Goal: Transaction & Acquisition: Purchase product/service

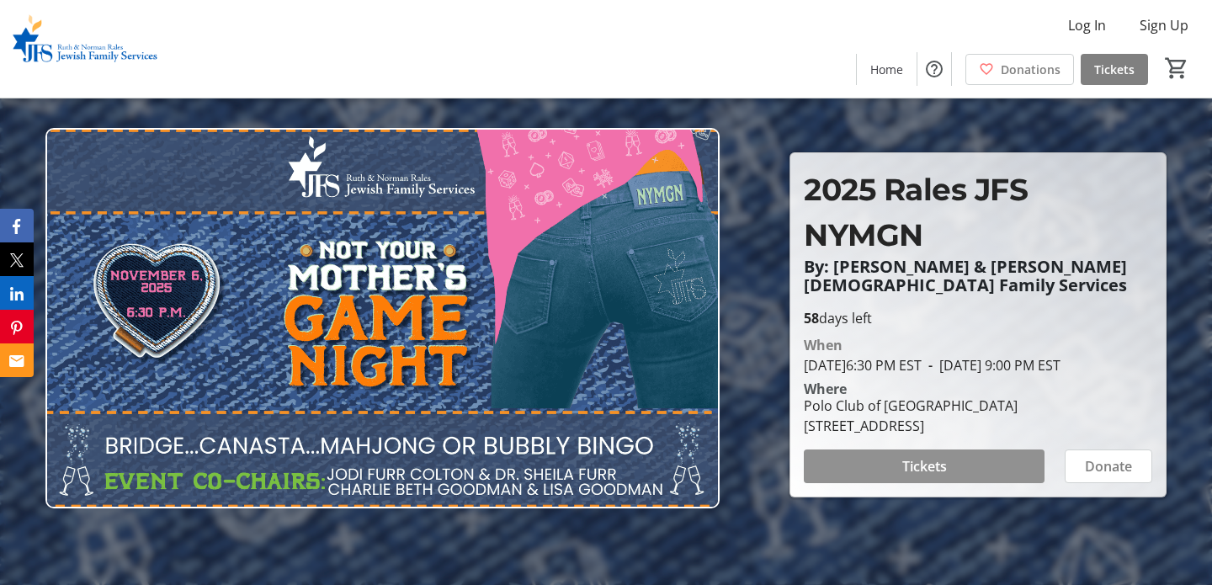
click at [912, 473] on span "Tickets" at bounding box center [925, 466] width 45 height 20
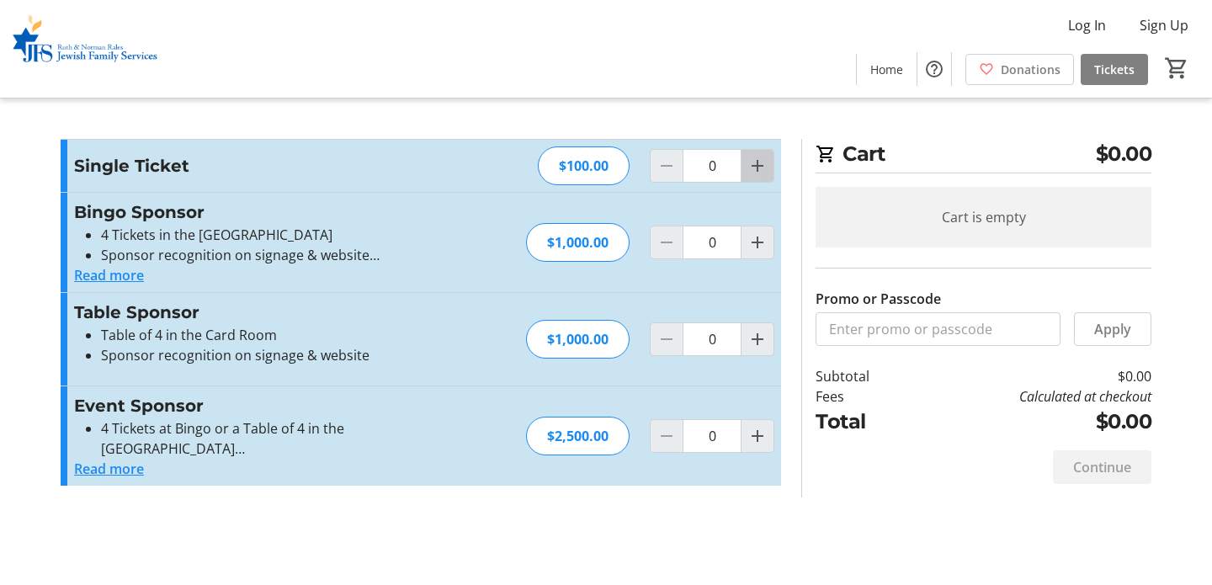
click at [765, 170] on mat-icon "Increment by one" at bounding box center [758, 166] width 20 height 20
type input "2"
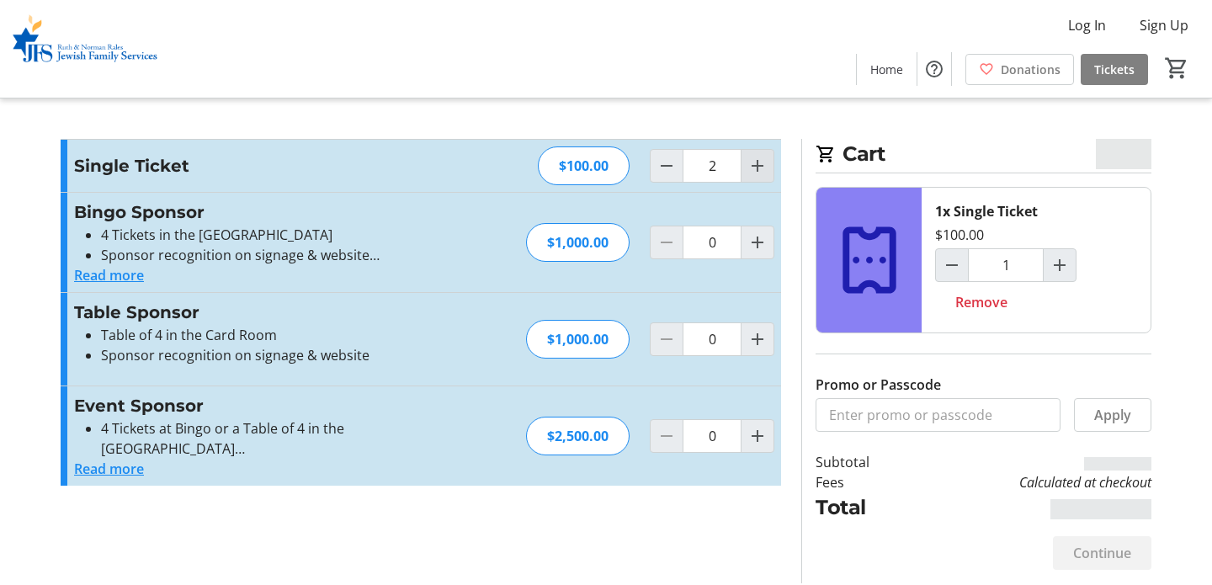
type input "2"
click at [754, 165] on mat-icon "Increment by one" at bounding box center [758, 166] width 20 height 20
type input "3"
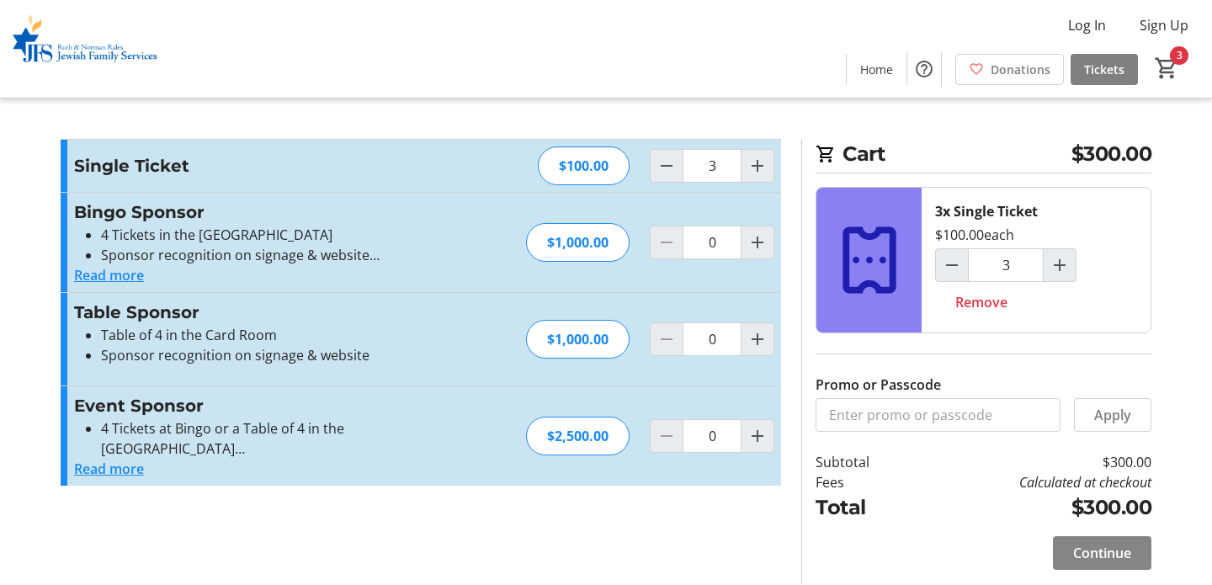
click at [1096, 559] on span "Continue" at bounding box center [1102, 553] width 58 height 20
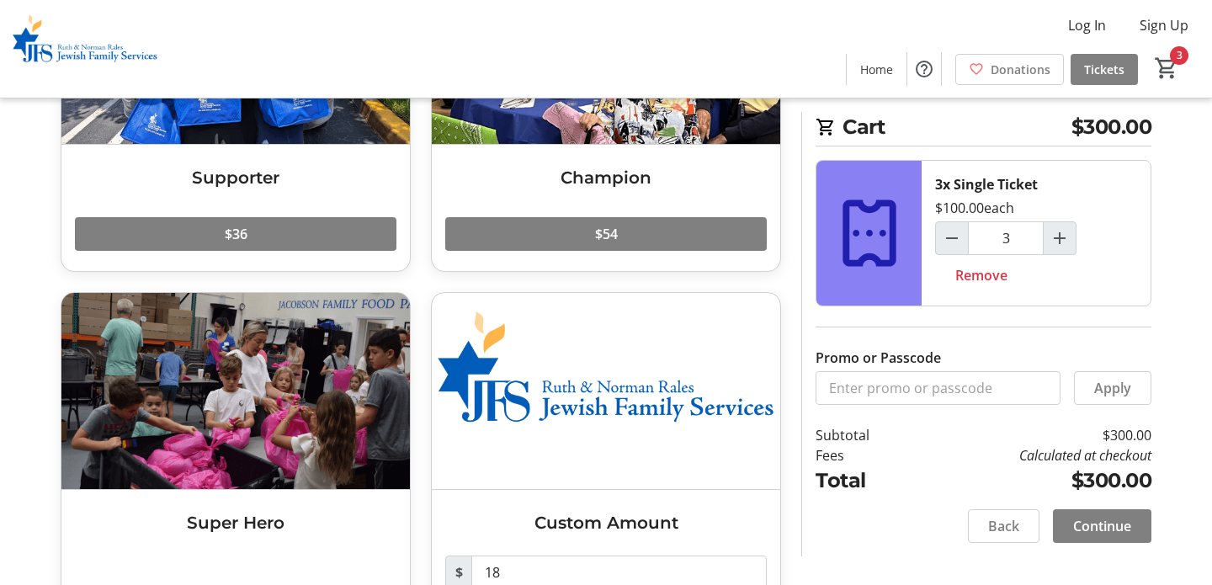
scroll to position [342, 0]
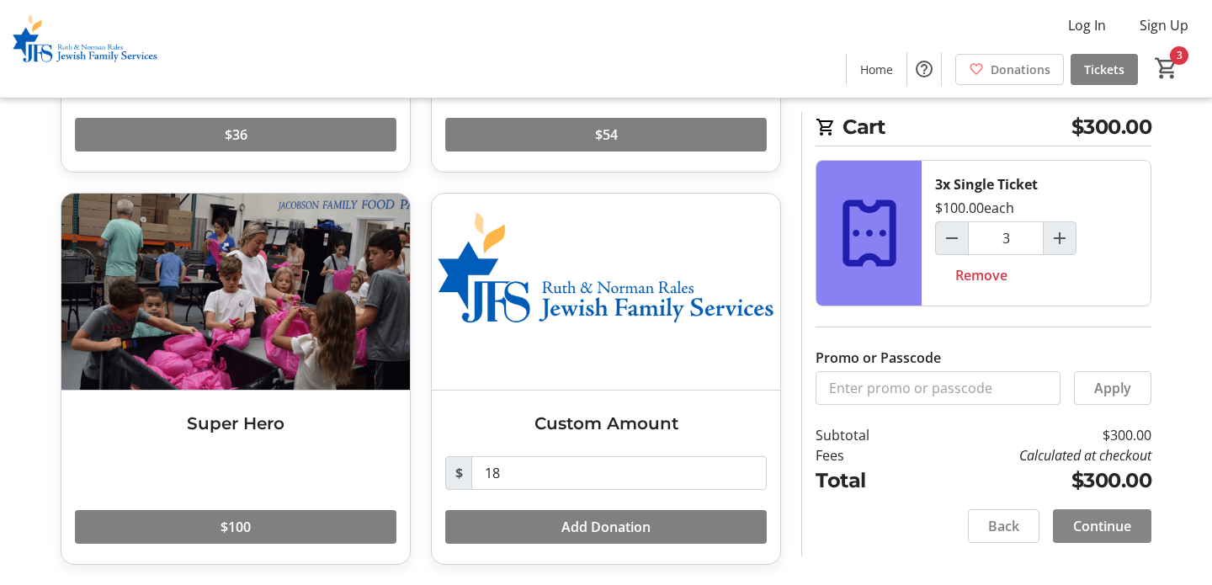
click at [1117, 517] on span "Continue" at bounding box center [1102, 526] width 58 height 20
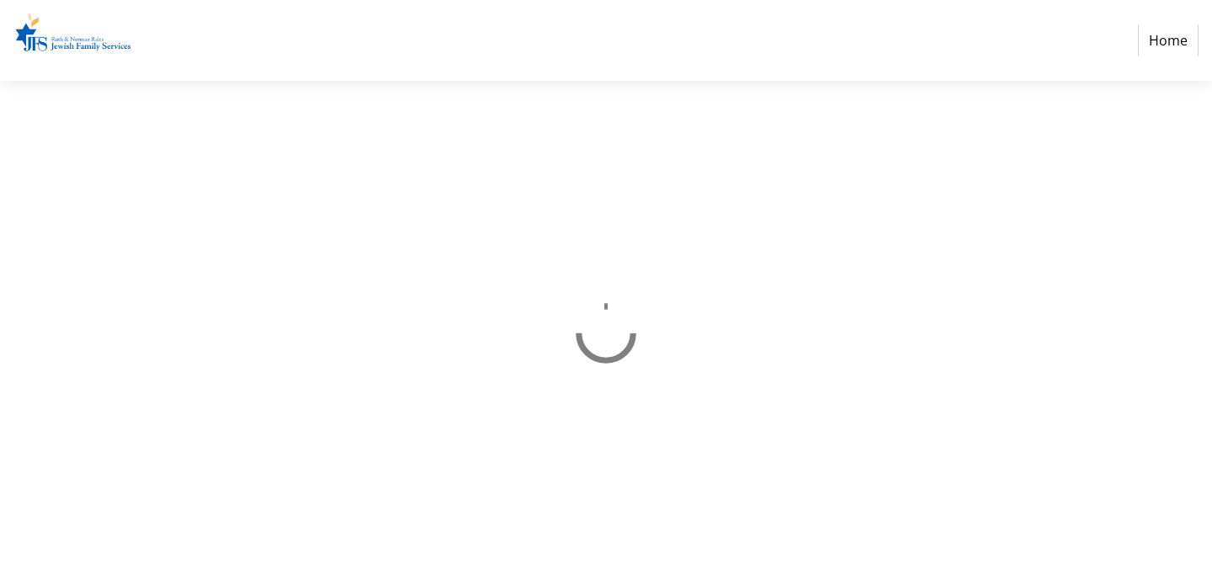
select select "US"
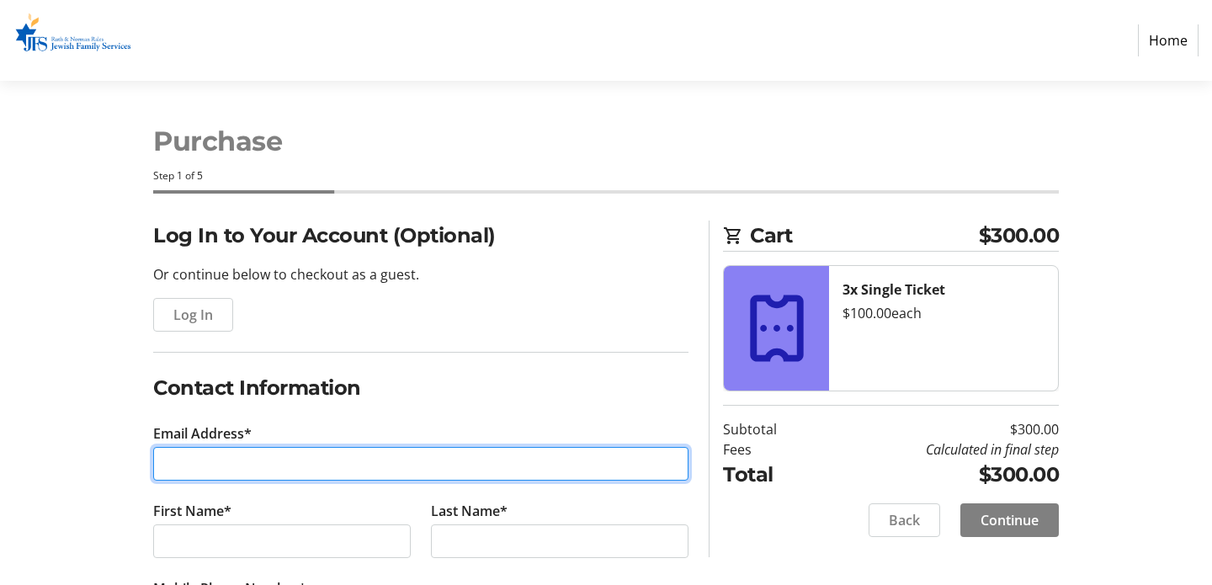
click at [254, 467] on input "Email Address*" at bounding box center [420, 464] width 535 height 34
type input "[EMAIL_ADDRESS][DOMAIN_NAME]"
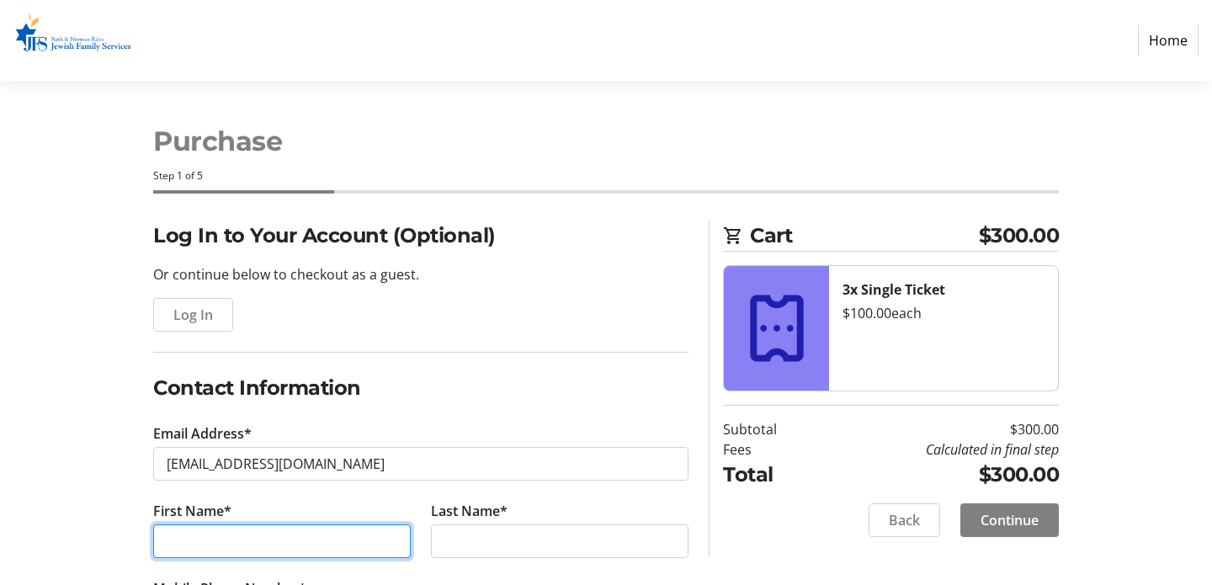
type input "[PERSON_NAME]"
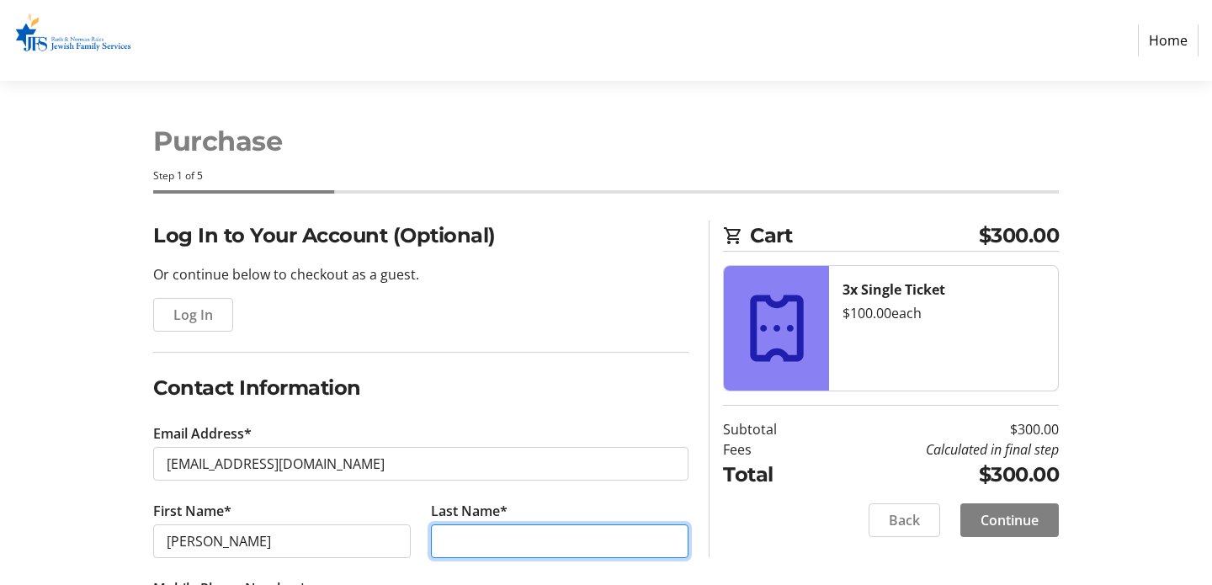
type input "Swimmer"
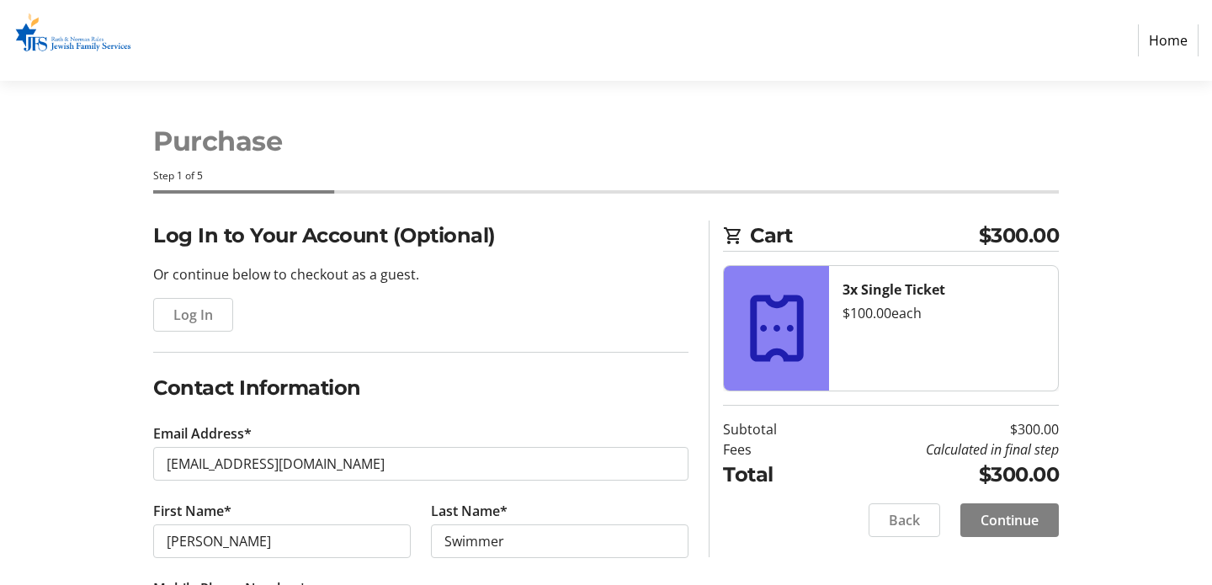
type input "[PHONE_NUMBER]"
type input "[STREET_ADDRESS]"
type input "Parkland"
select select "FL"
type input "33076"
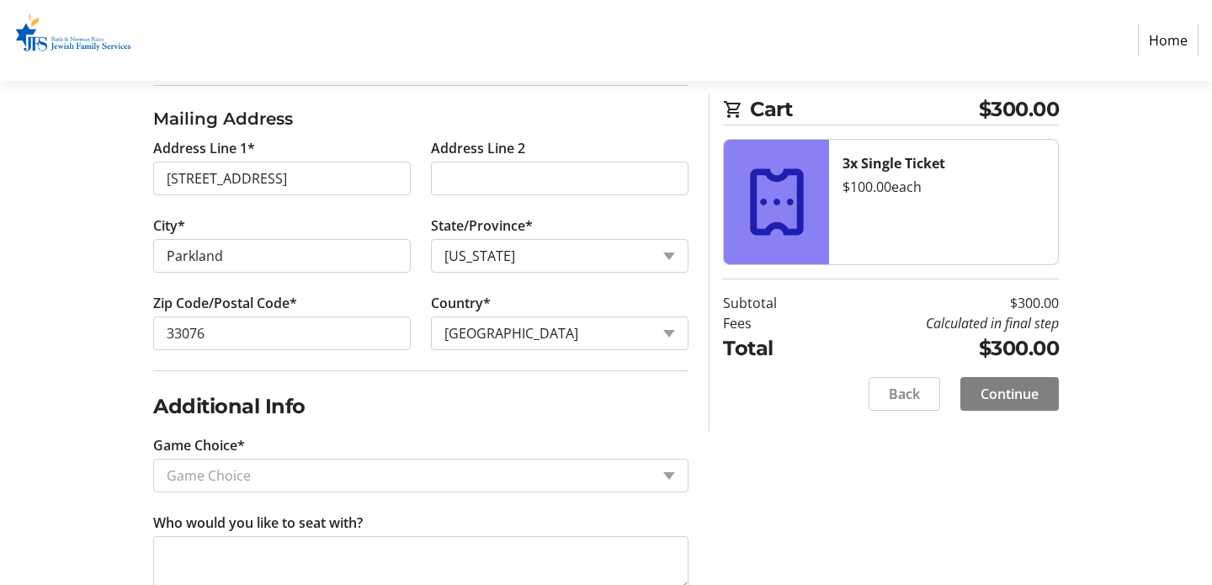
scroll to position [669, 0]
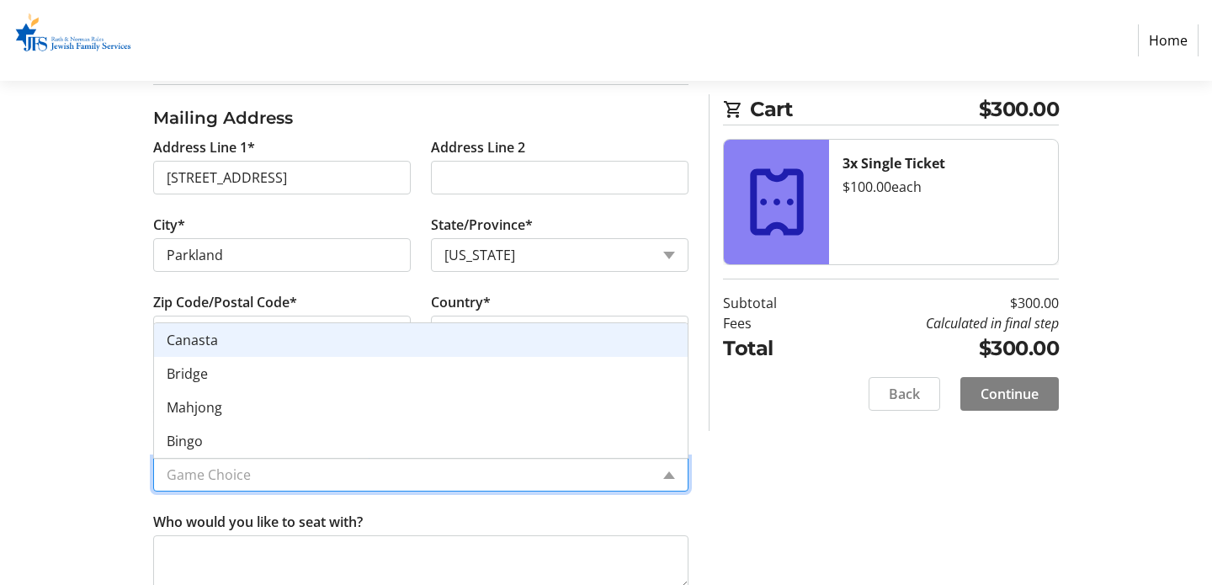
click at [375, 475] on input "Game Choice*" at bounding box center [408, 475] width 483 height 20
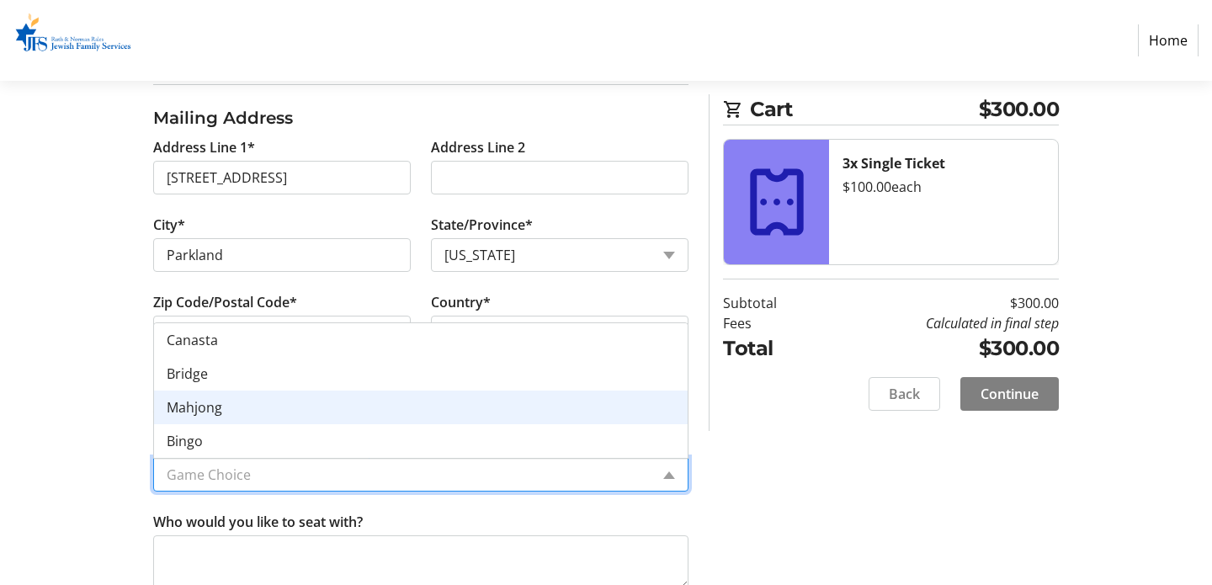
click at [240, 409] on div "Mahjong" at bounding box center [421, 408] width 534 height 34
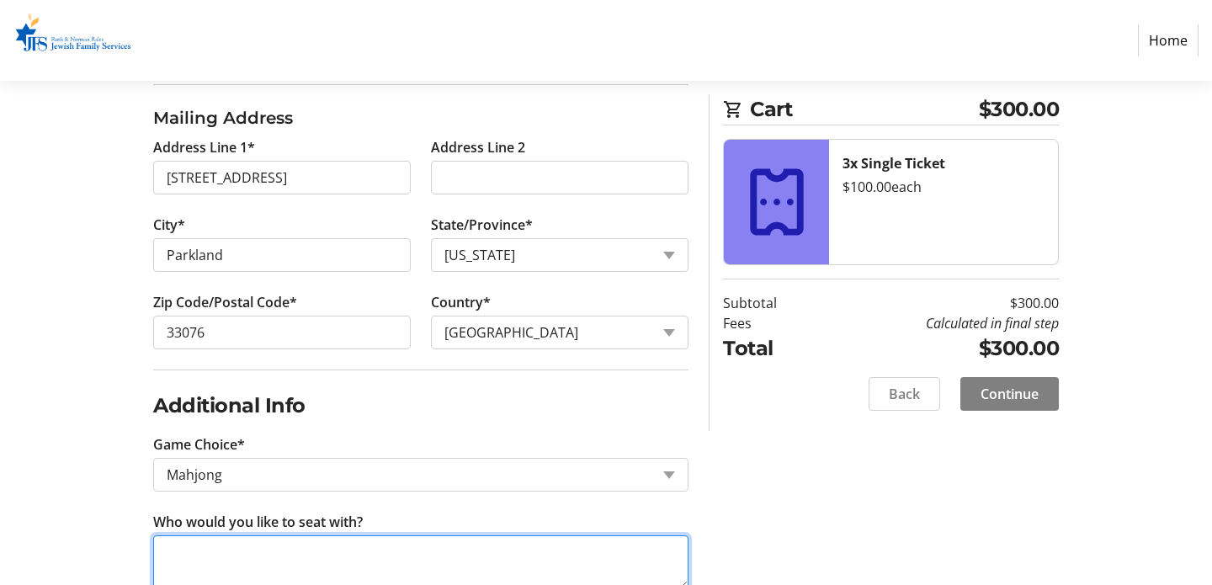
click at [179, 546] on textarea "Who would you like to seat with?" at bounding box center [420, 562] width 535 height 54
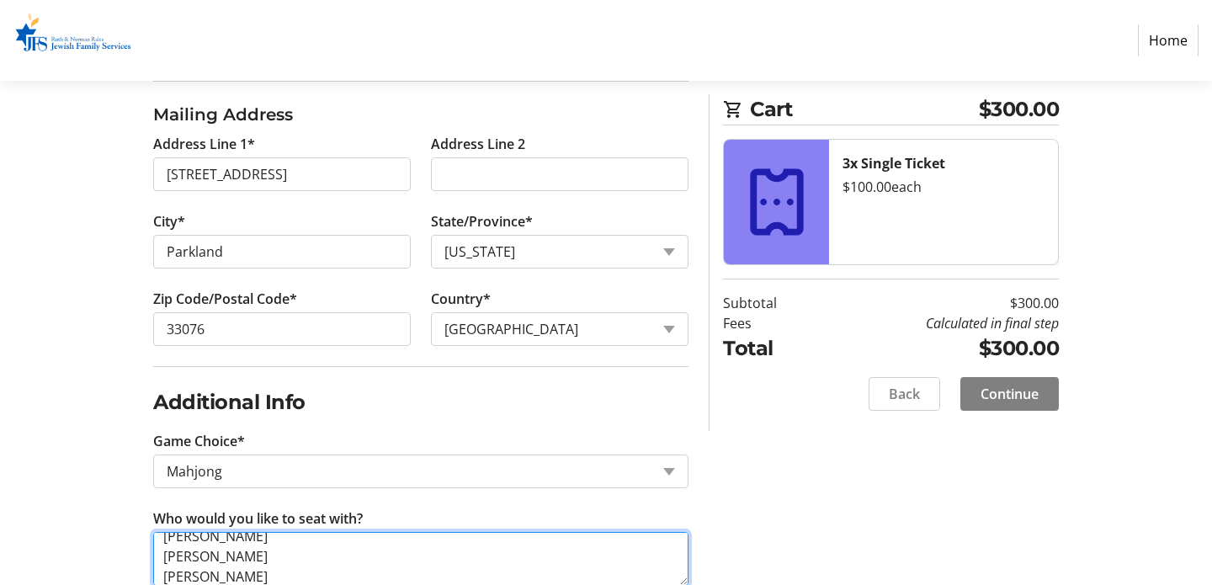
scroll to position [714, 0]
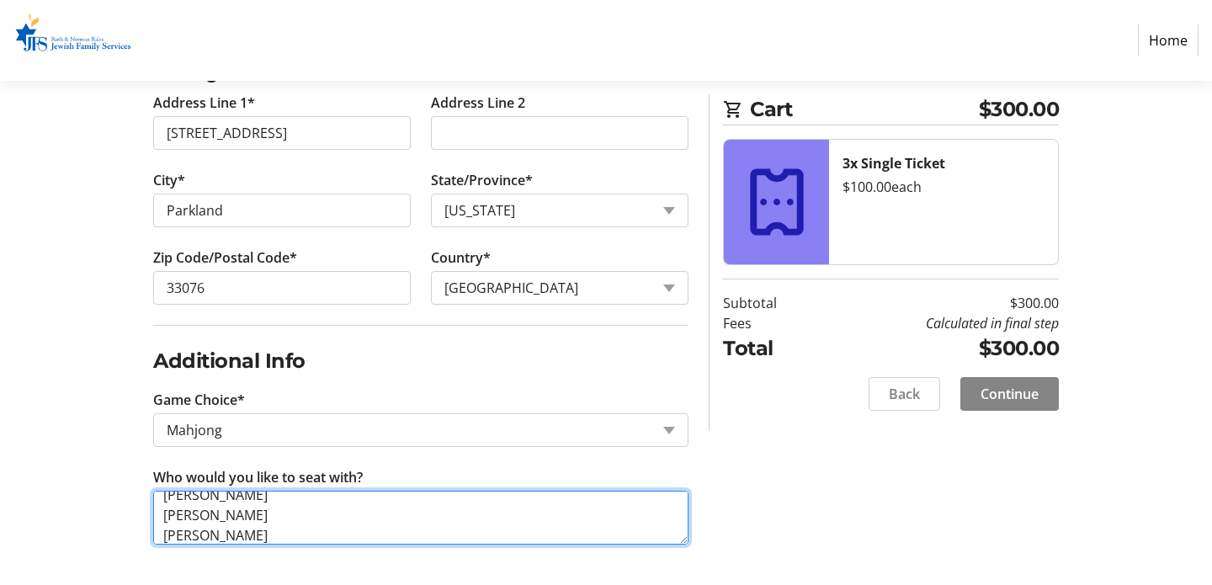
type textarea "[PERSON_NAME] [PERSON_NAME] [PERSON_NAME] [PERSON_NAME]"
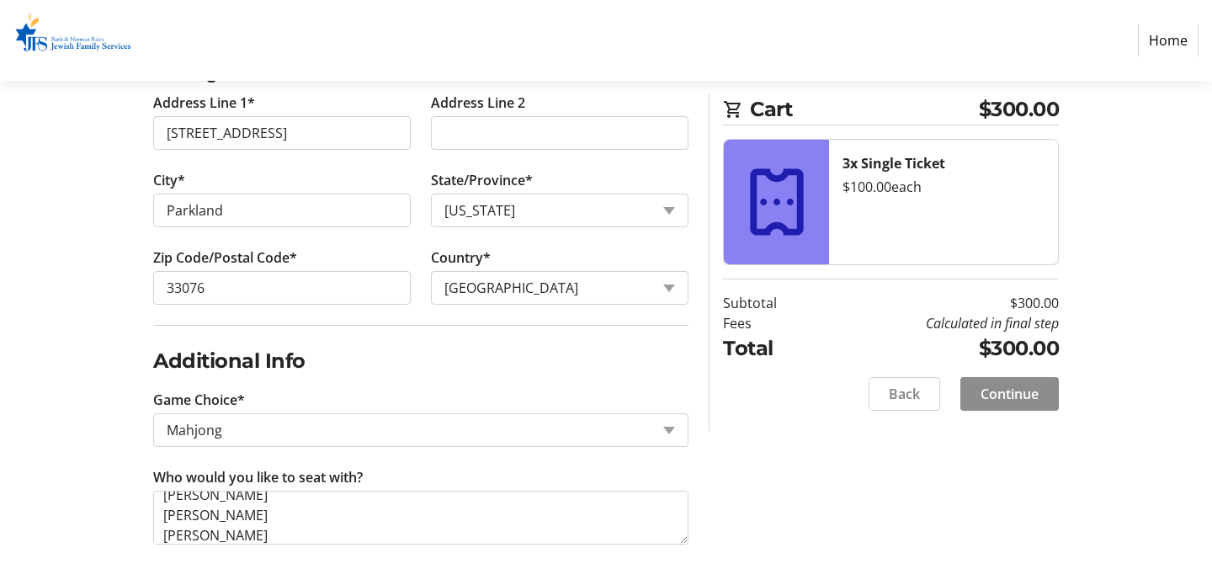
click at [1011, 382] on span at bounding box center [1010, 394] width 99 height 40
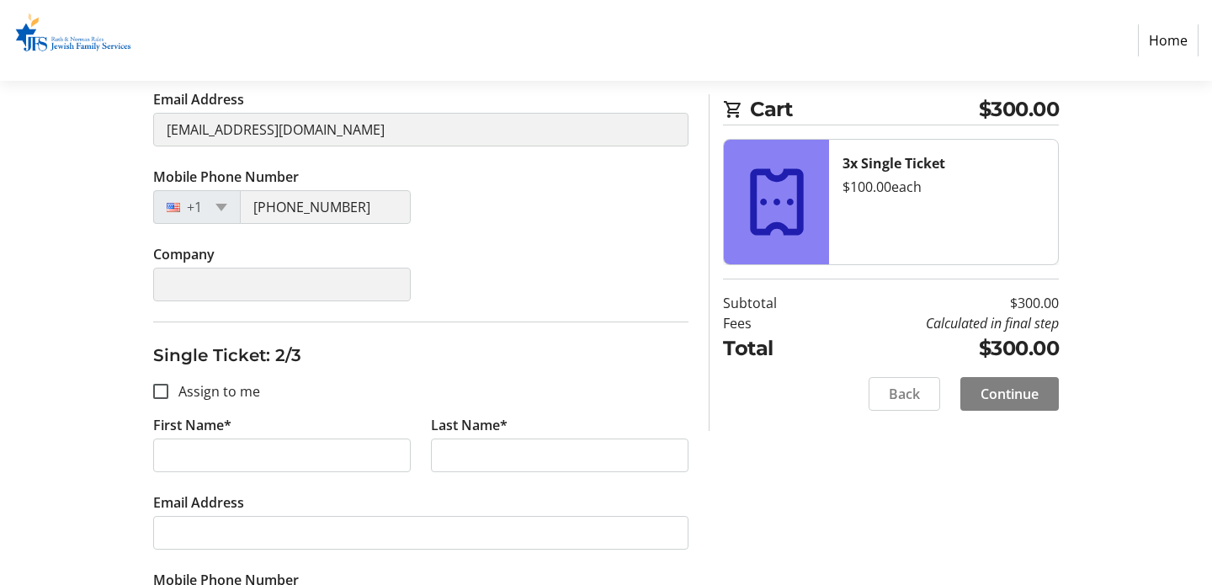
scroll to position [459, 0]
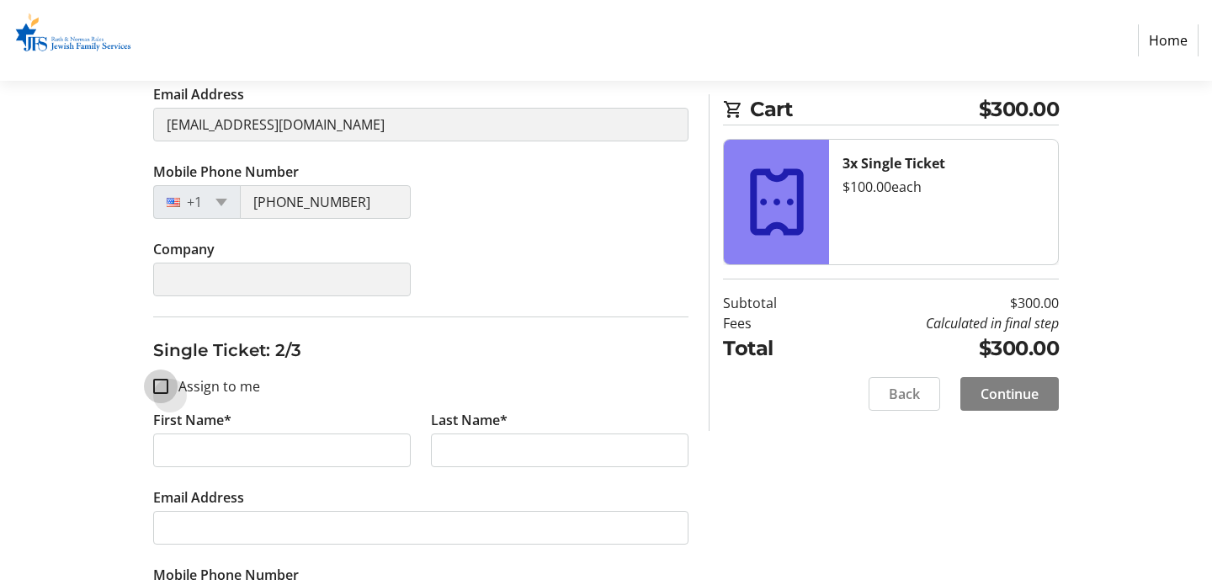
click at [154, 388] on input "Assign to me" at bounding box center [160, 386] width 15 height 15
checkbox input "true"
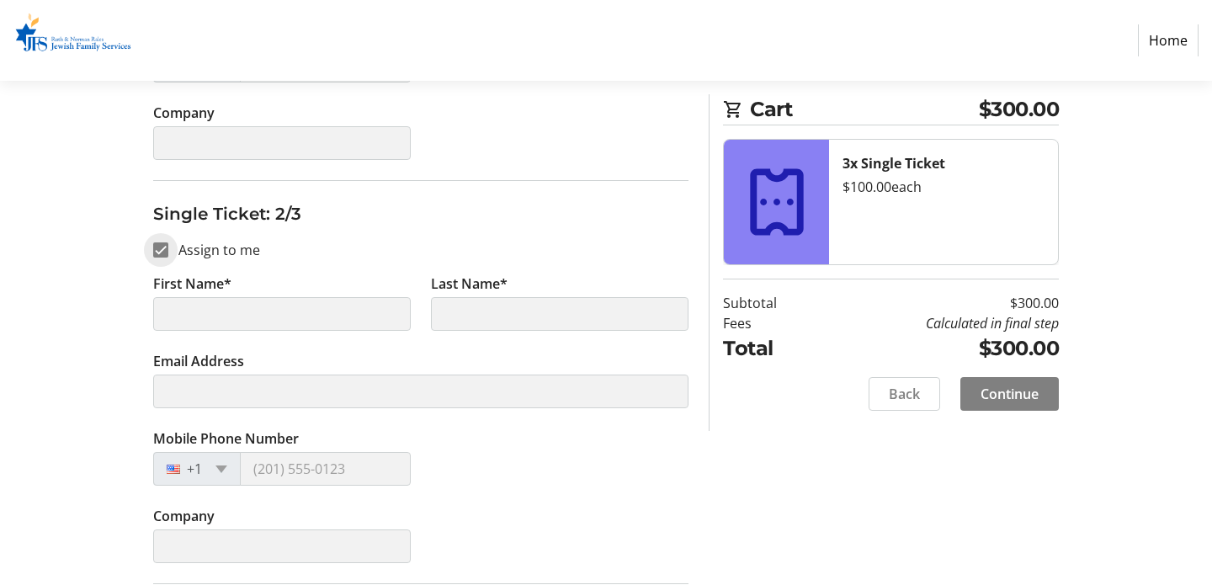
type input "[PERSON_NAME]"
type input "Swimmer"
type input "[EMAIL_ADDRESS][DOMAIN_NAME]"
type input "[PHONE_NUMBER]"
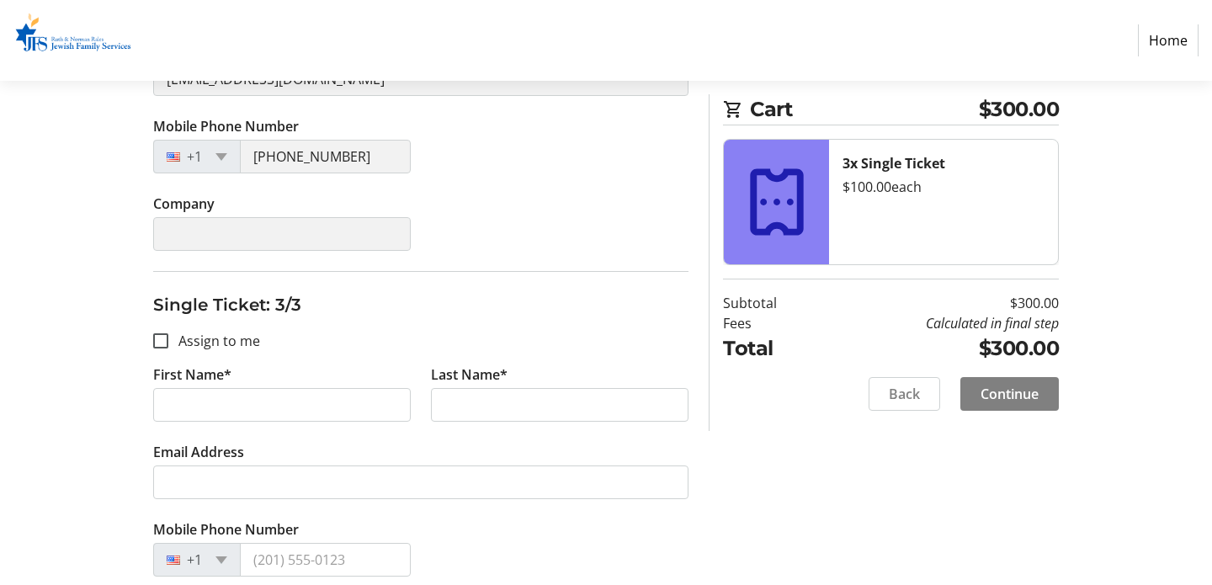
scroll to position [909, 0]
click at [161, 339] on input "Assign to me" at bounding box center [160, 339] width 15 height 15
checkbox input "true"
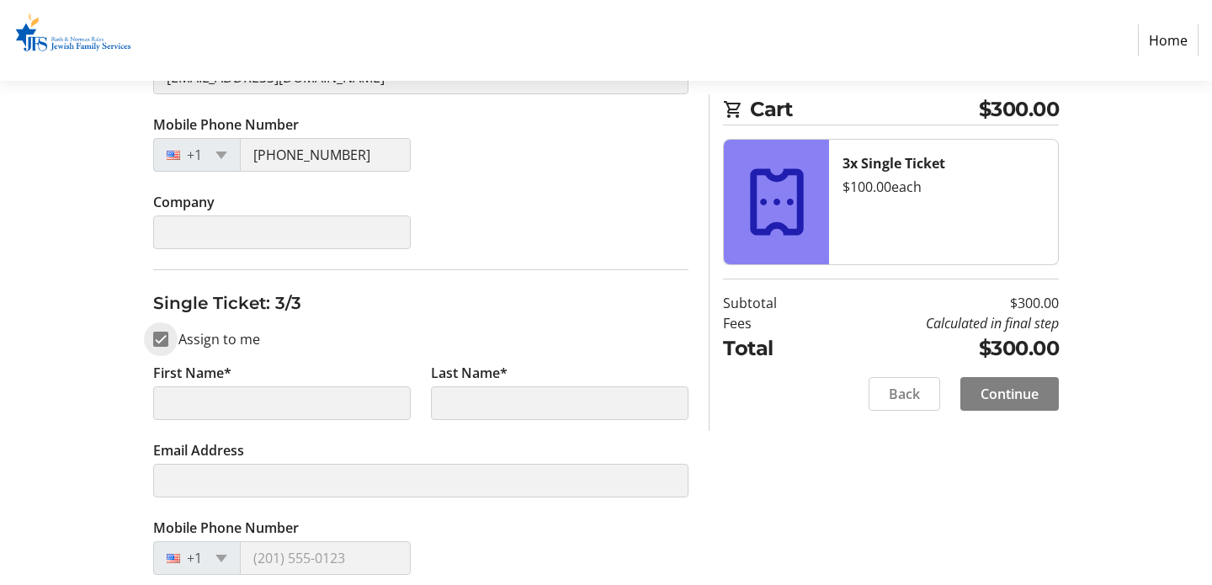
scroll to position [997, 0]
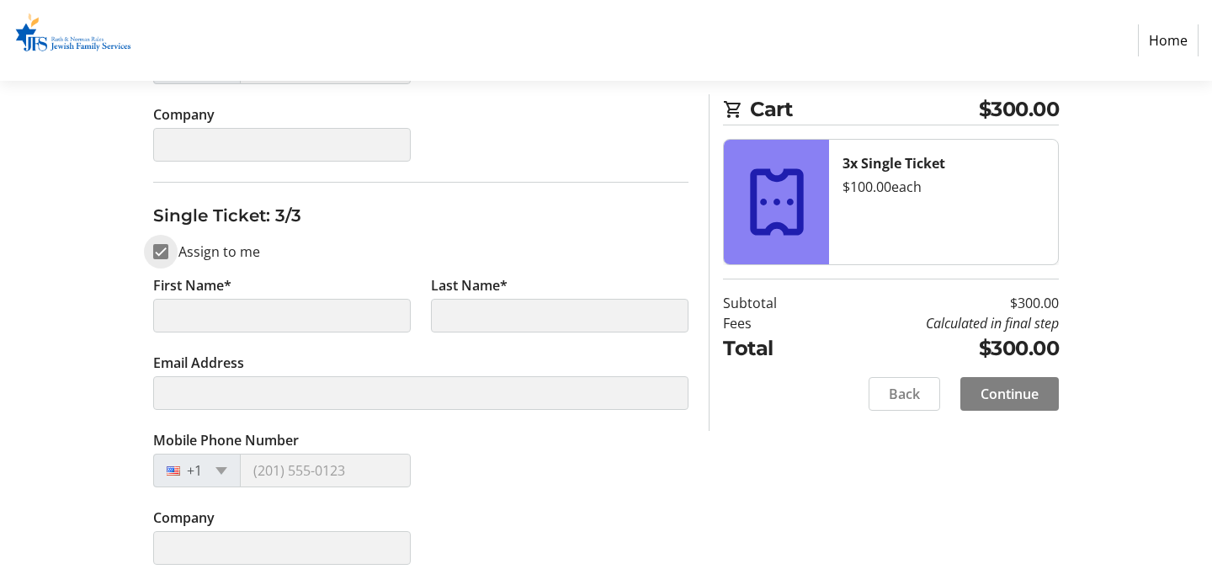
type input "[PERSON_NAME]"
type input "Swimmer"
type input "[EMAIL_ADDRESS][DOMAIN_NAME]"
type input "[PHONE_NUMBER]"
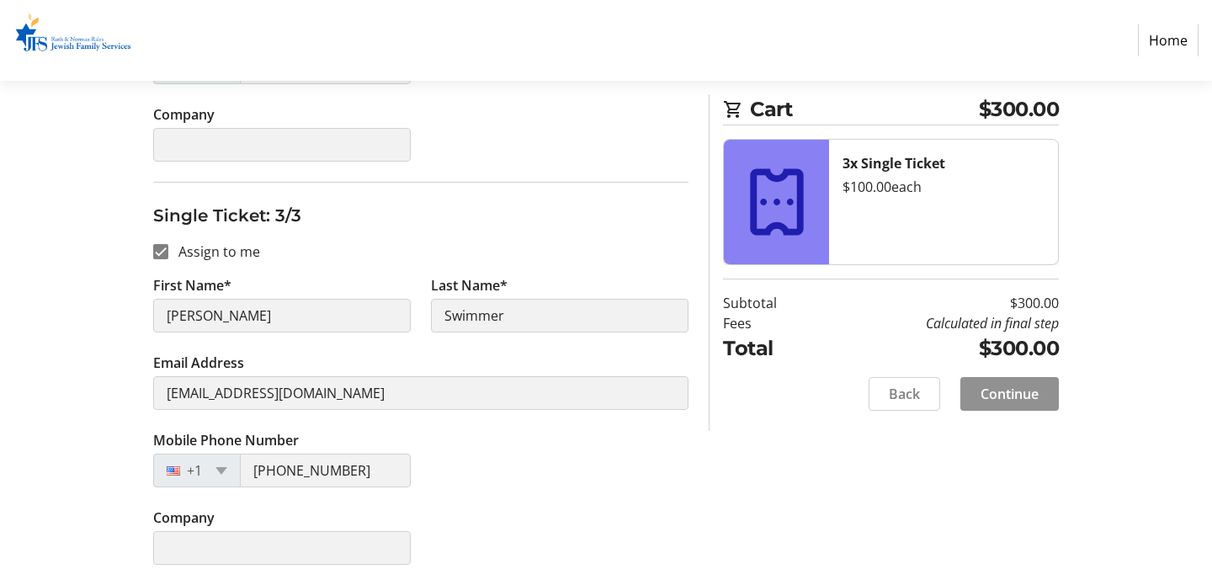
click at [1028, 389] on span "Continue" at bounding box center [1010, 394] width 58 height 20
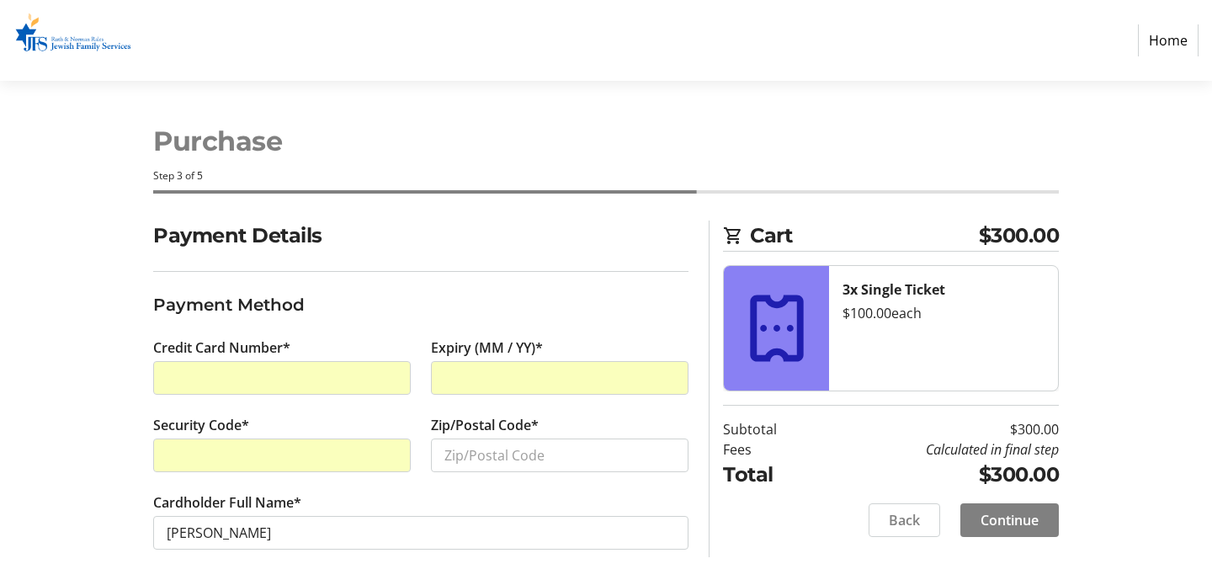
scroll to position [5, 0]
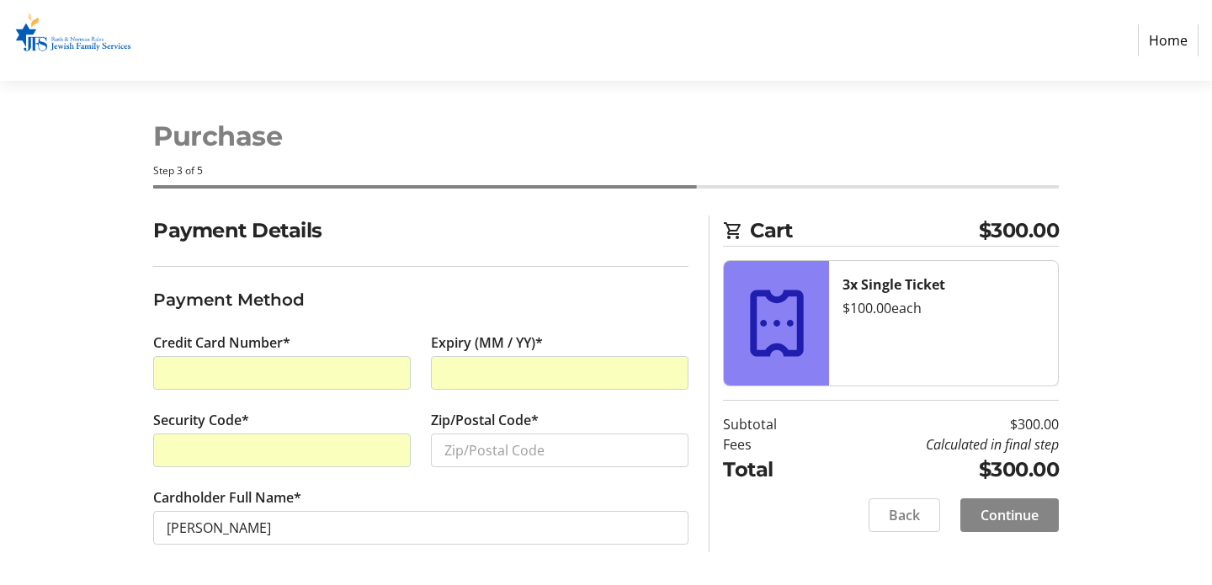
click at [1004, 522] on span "Continue" at bounding box center [1010, 515] width 58 height 20
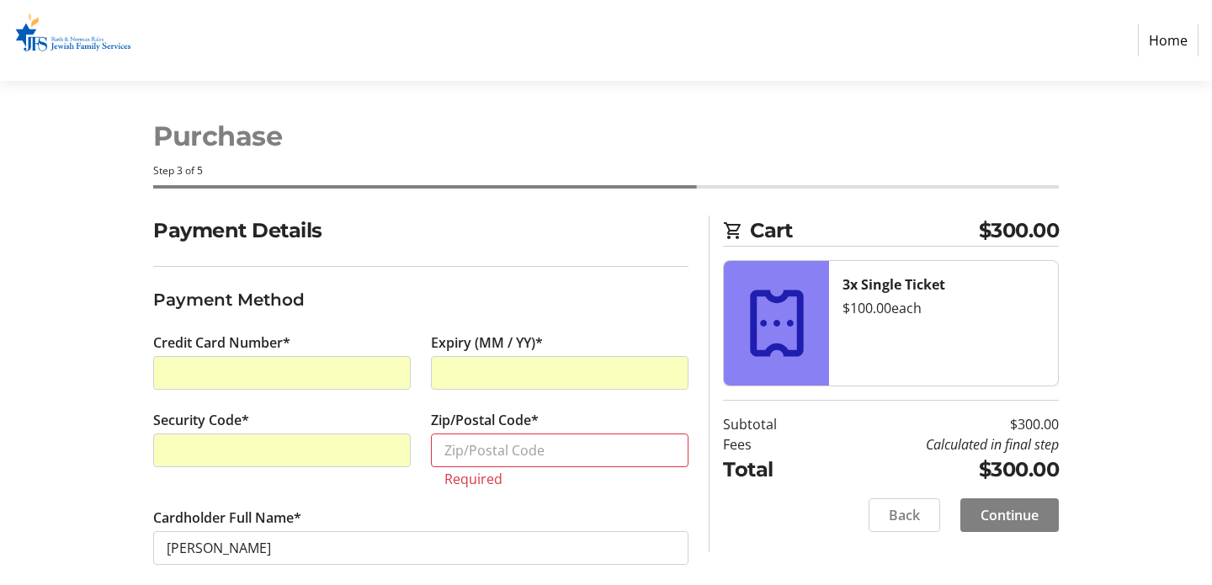
scroll to position [25, 0]
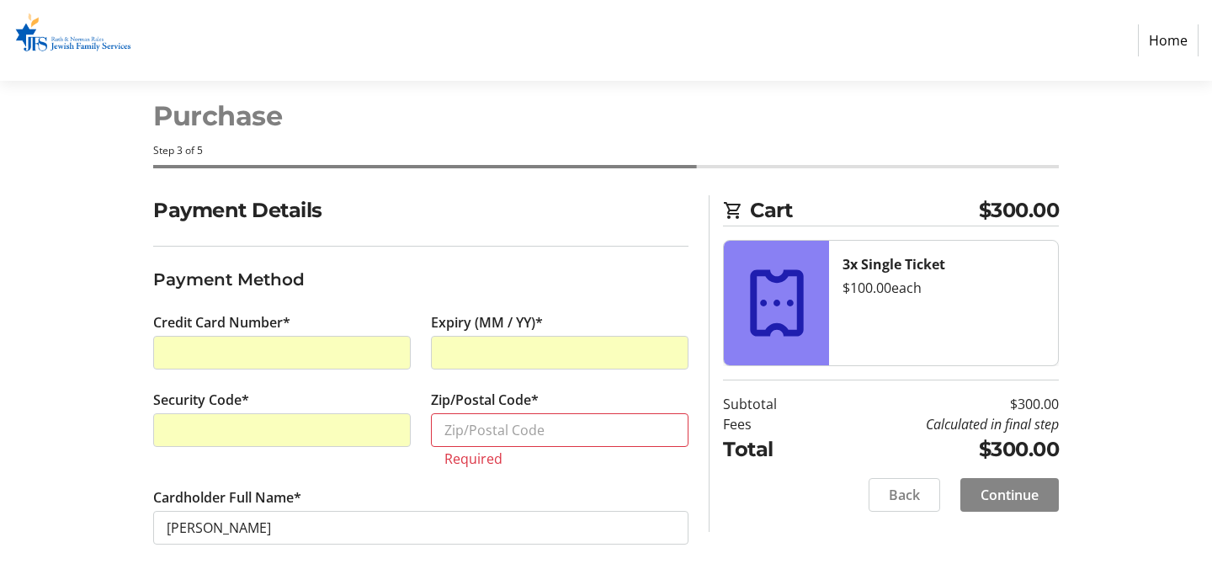
click at [1015, 498] on span "Continue" at bounding box center [1010, 495] width 58 height 20
click at [500, 432] on input "Zip/Postal Code*" at bounding box center [560, 430] width 258 height 34
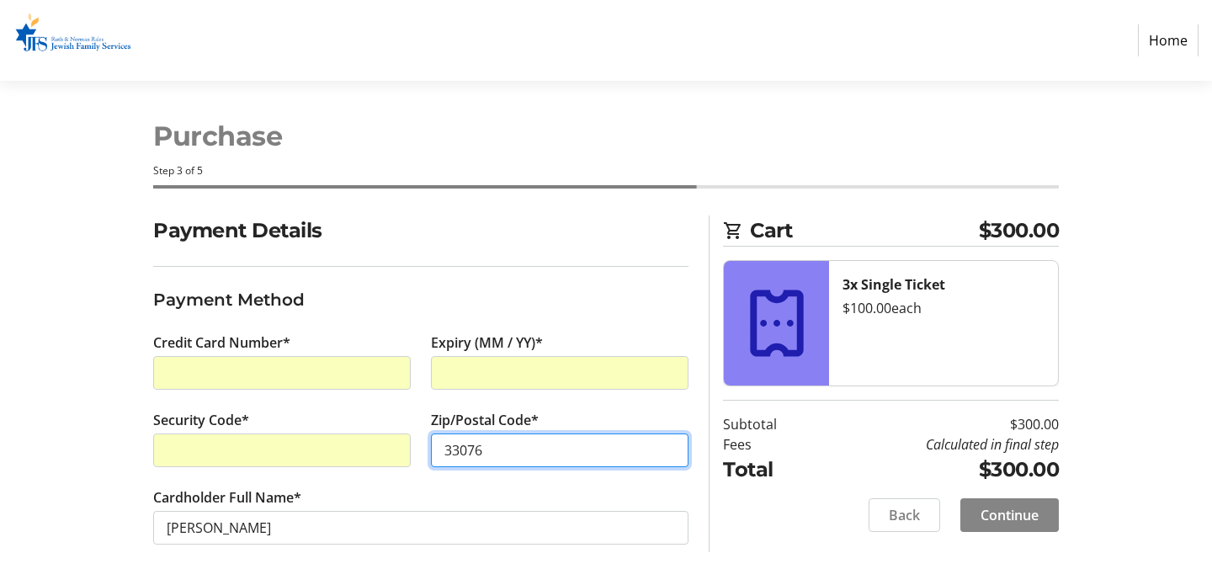
type input "33076"
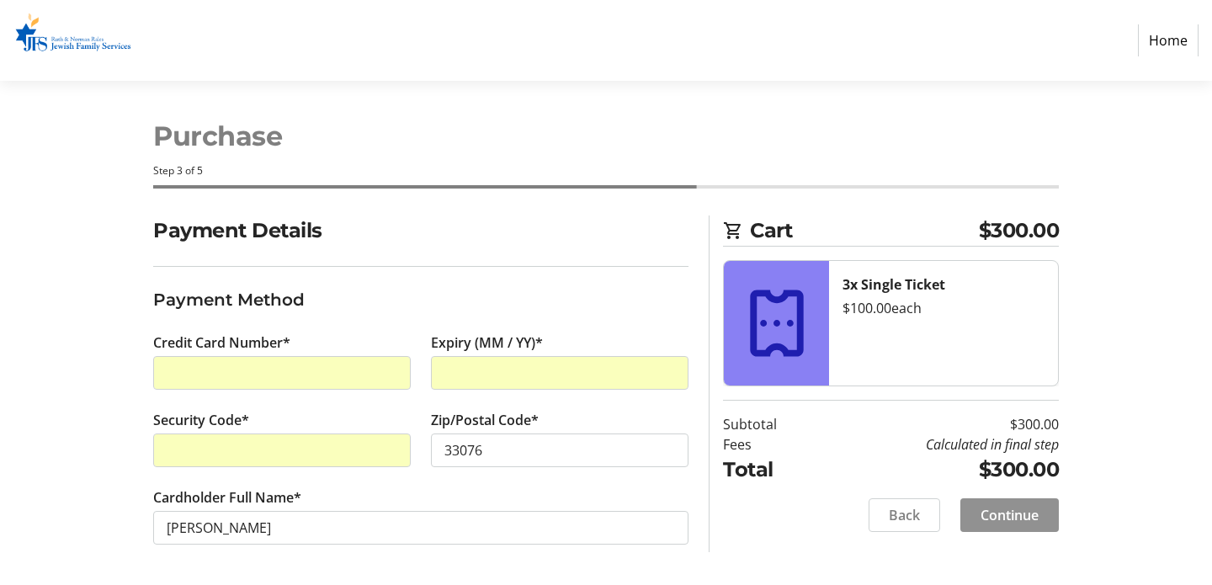
click at [1019, 514] on span "Continue" at bounding box center [1010, 515] width 58 height 20
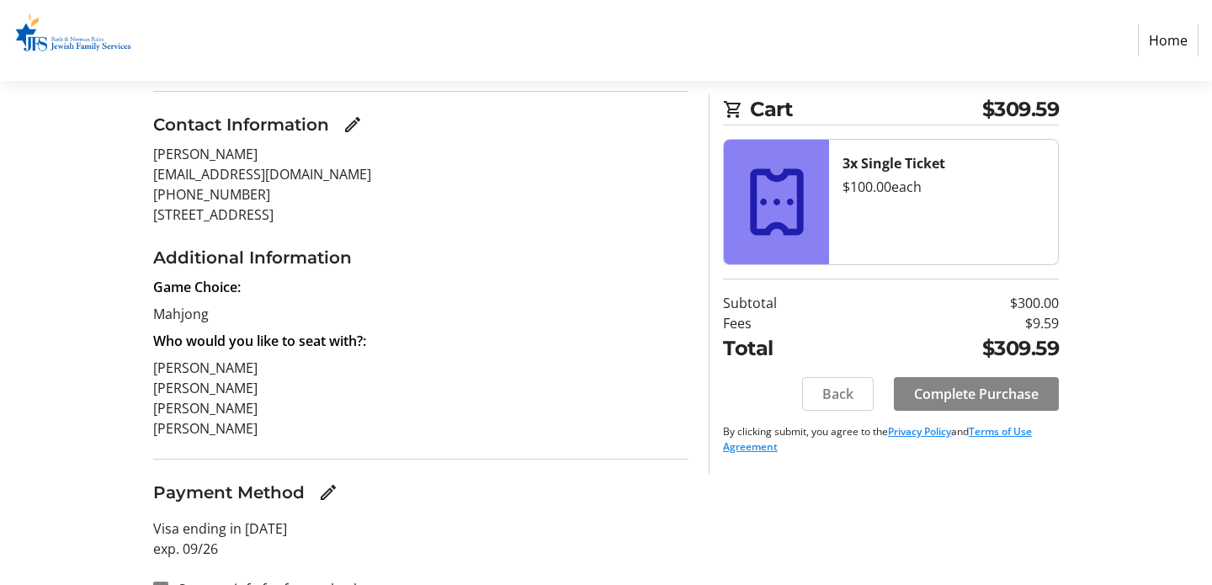
scroll to position [215, 0]
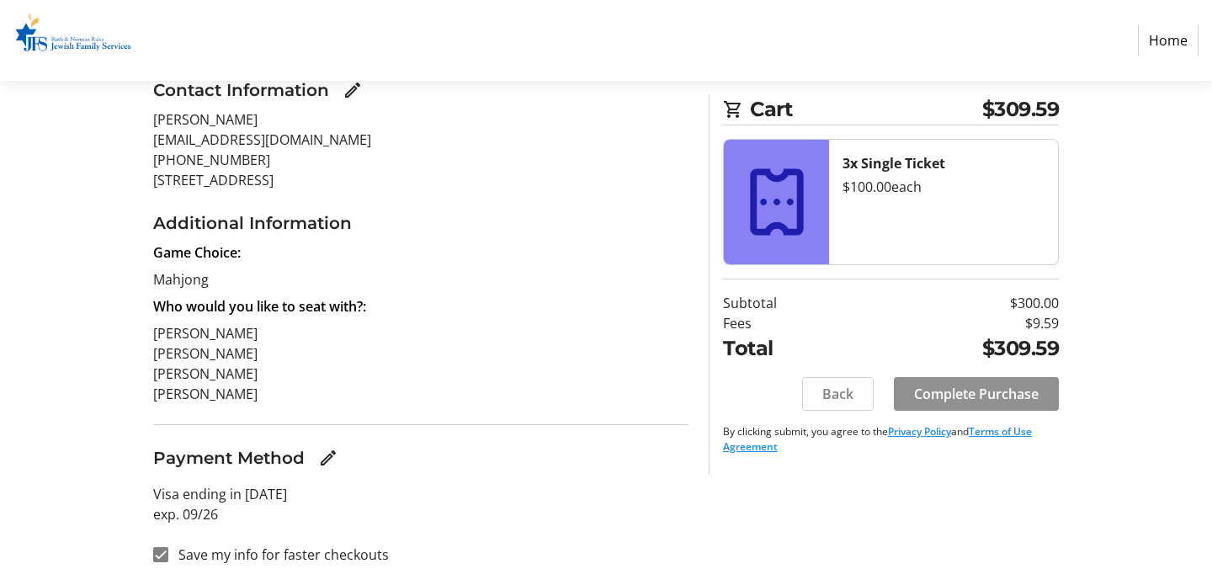
click at [990, 397] on span "Complete Purchase" at bounding box center [976, 394] width 125 height 20
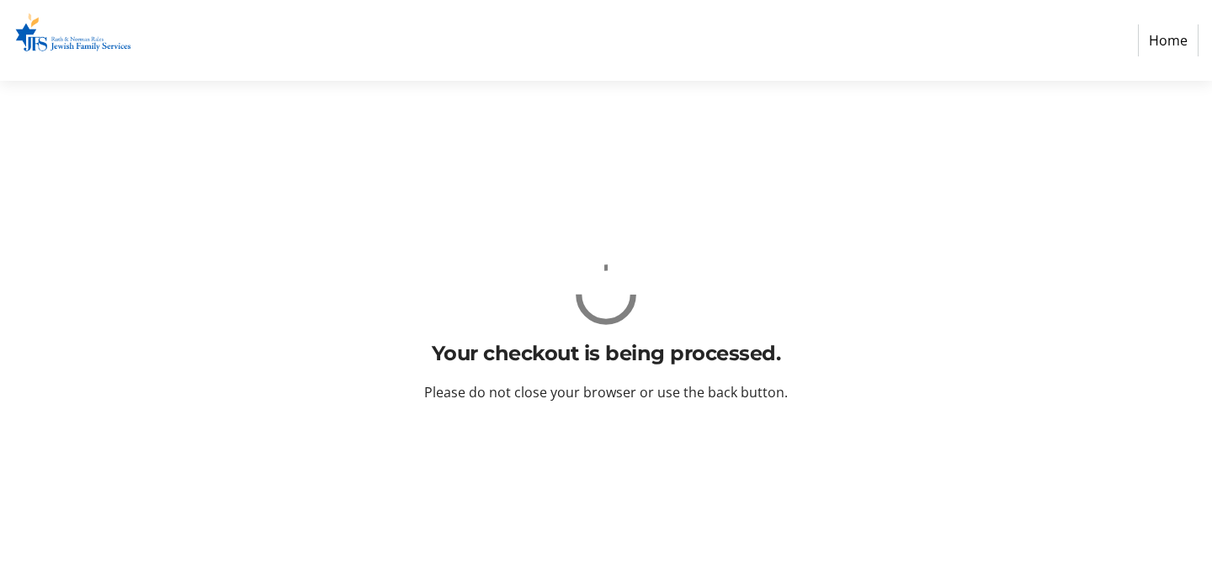
scroll to position [0, 0]
